Goal: Navigation & Orientation: Find specific page/section

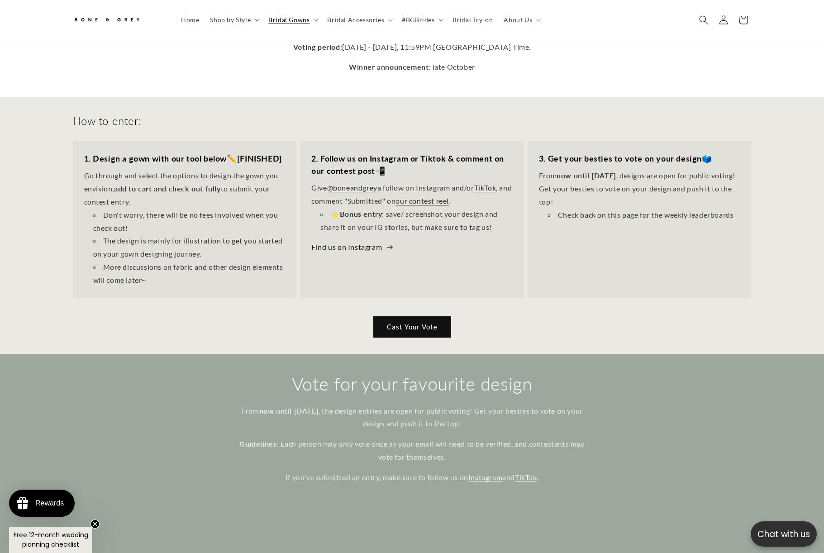
scroll to position [0, 576]
click at [153, 184] on strong "add to cart and check out fully" at bounding box center [167, 188] width 107 height 9
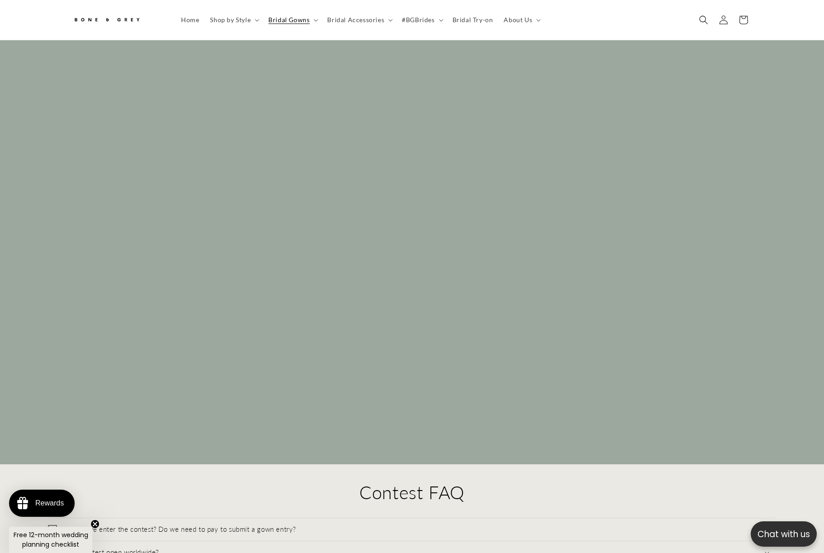
scroll to position [0, 0]
click at [313, 19] on icon at bounding box center [315, 20] width 5 height 3
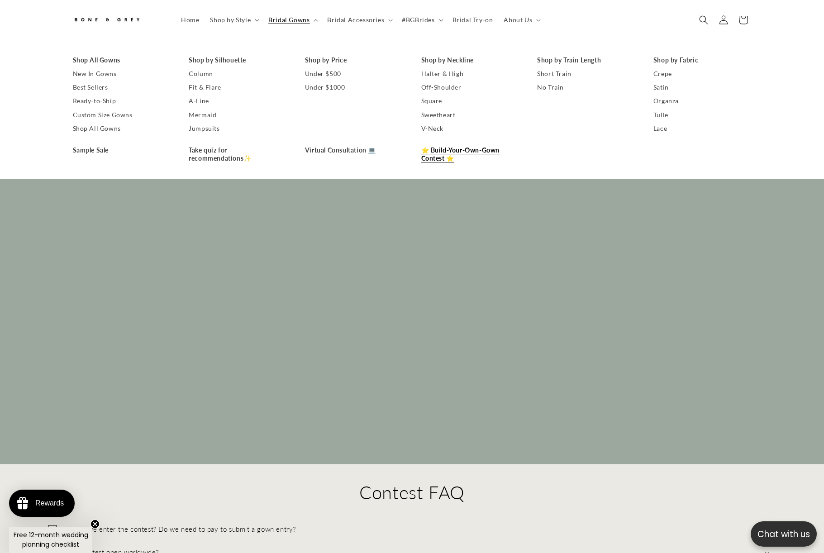
scroll to position [0, 288]
click at [447, 165] on link "⭐ Build-Your-Own-Gown Contest ⭐" at bounding box center [470, 154] width 98 height 22
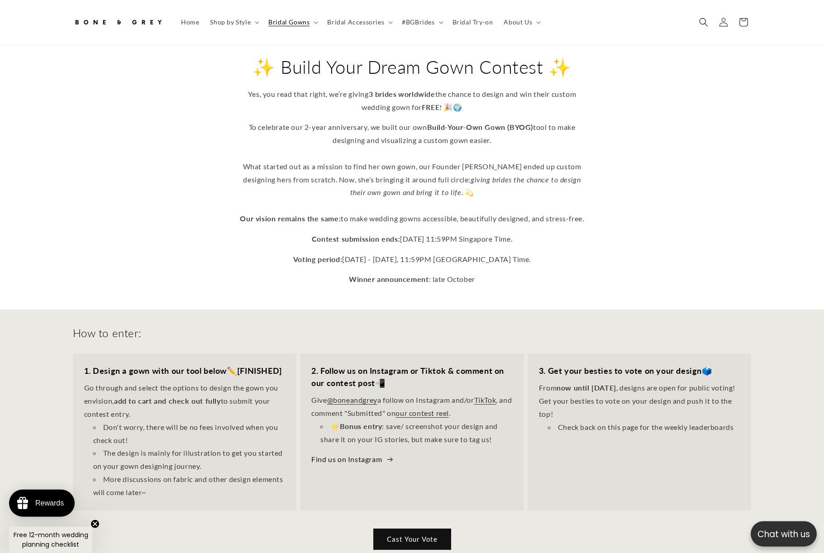
scroll to position [33, 0]
click at [420, 538] on link "Cast Your Vote" at bounding box center [412, 538] width 78 height 21
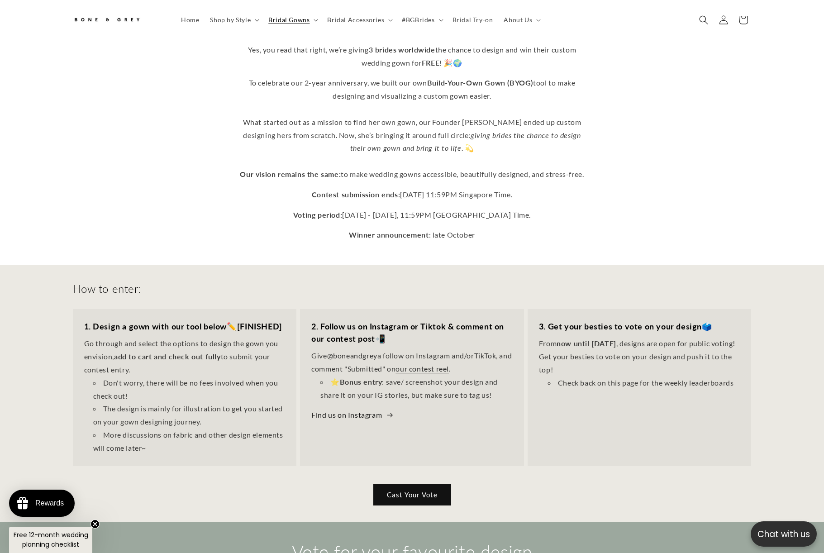
click at [378, 25] on summary "Bridal Accessories" at bounding box center [359, 19] width 75 height 19
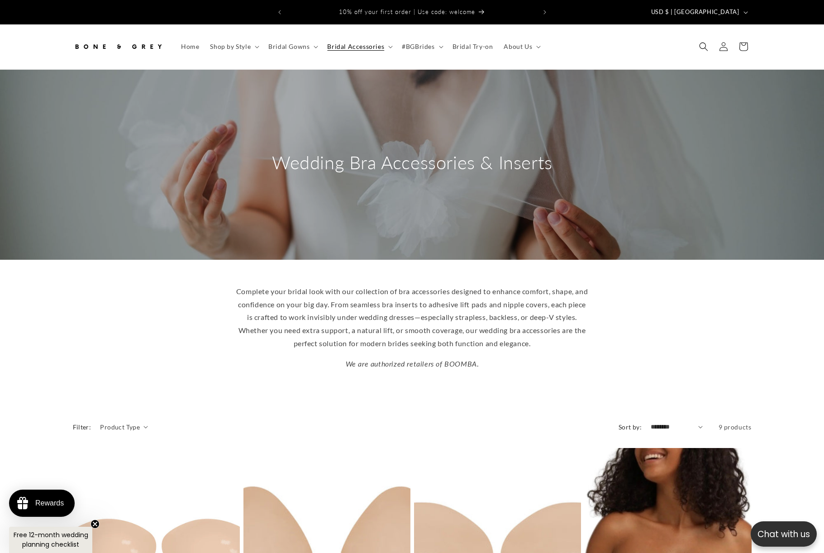
click at [224, 47] on summary "Shop by Style" at bounding box center [233, 46] width 58 height 19
